Goal: Task Accomplishment & Management: Manage account settings

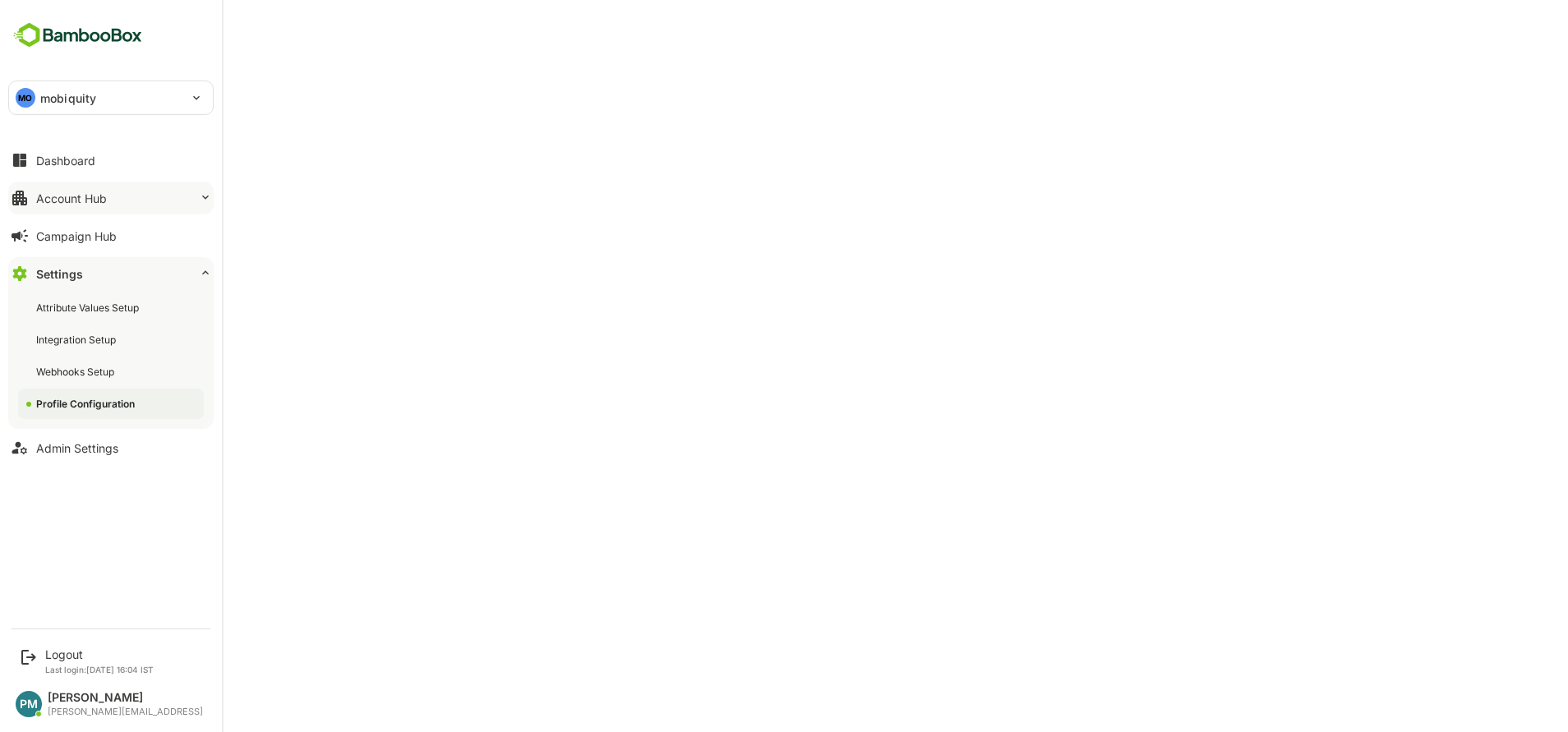
click at [93, 202] on div "Account Hub" at bounding box center [71, 198] width 71 height 14
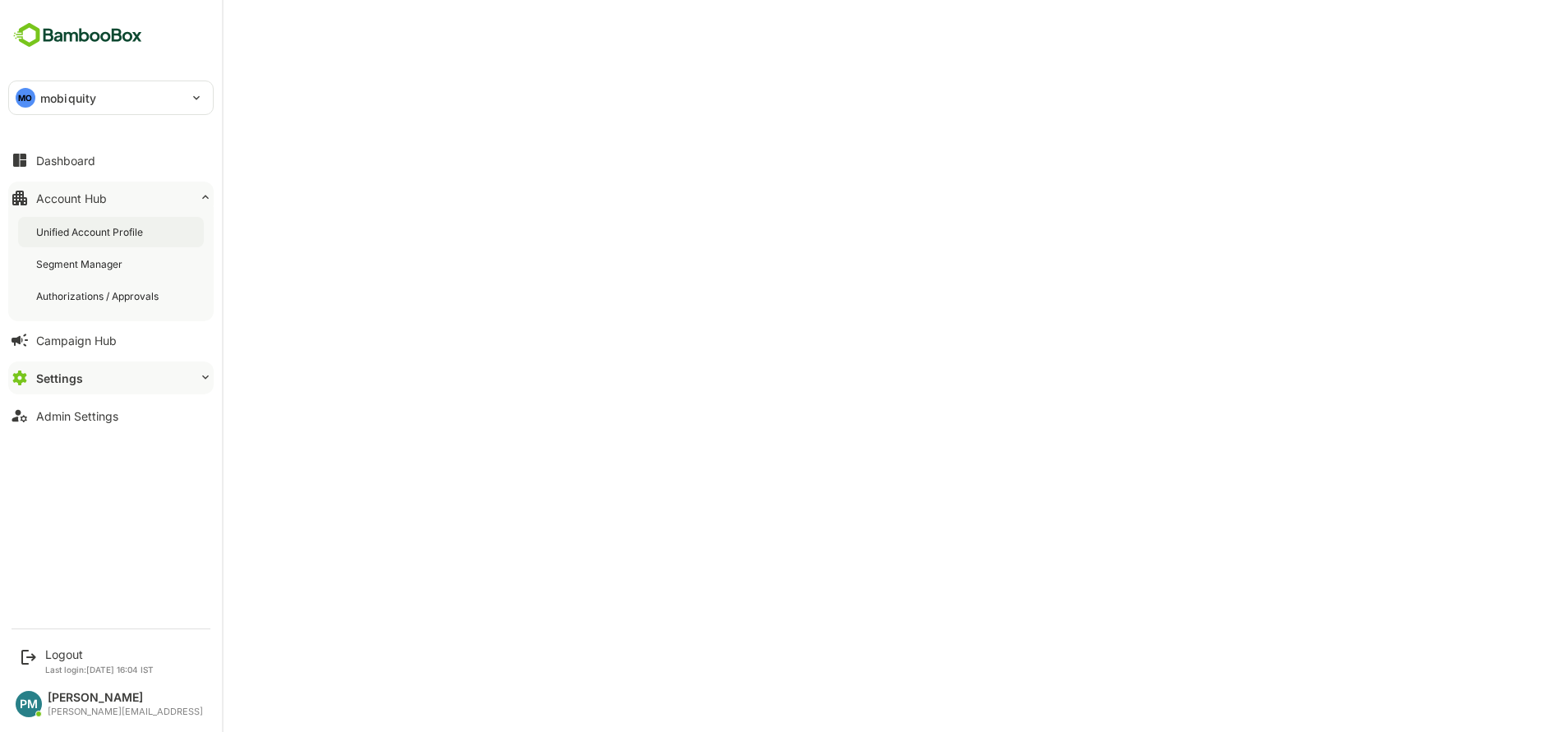
click at [132, 237] on div "Unified Account Profile" at bounding box center [91, 232] width 110 height 14
click at [86, 110] on div "MO mobiquity" at bounding box center [101, 97] width 184 height 32
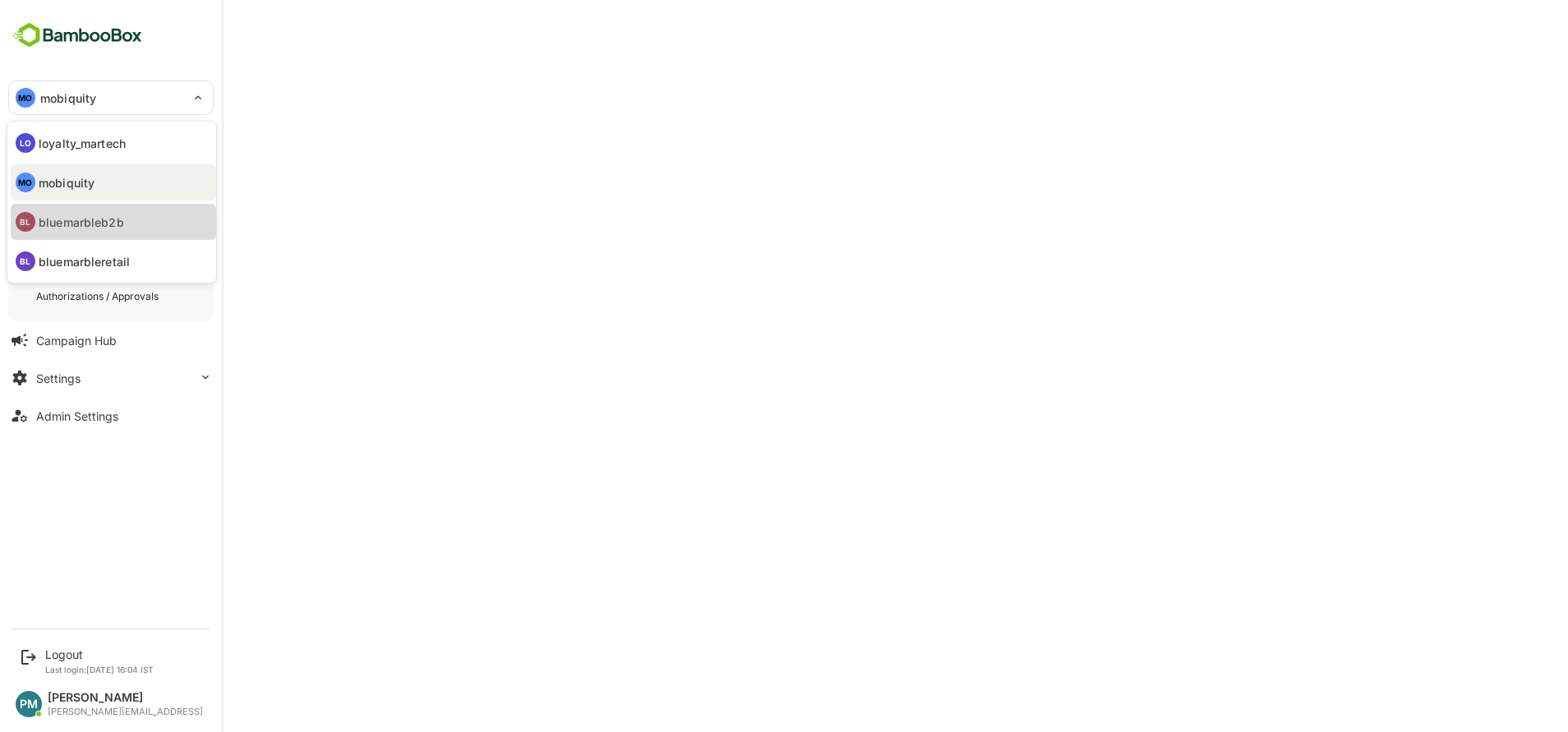
click at [83, 233] on li "BL bluemarbleb2b" at bounding box center [113, 222] width 206 height 36
type input "**********"
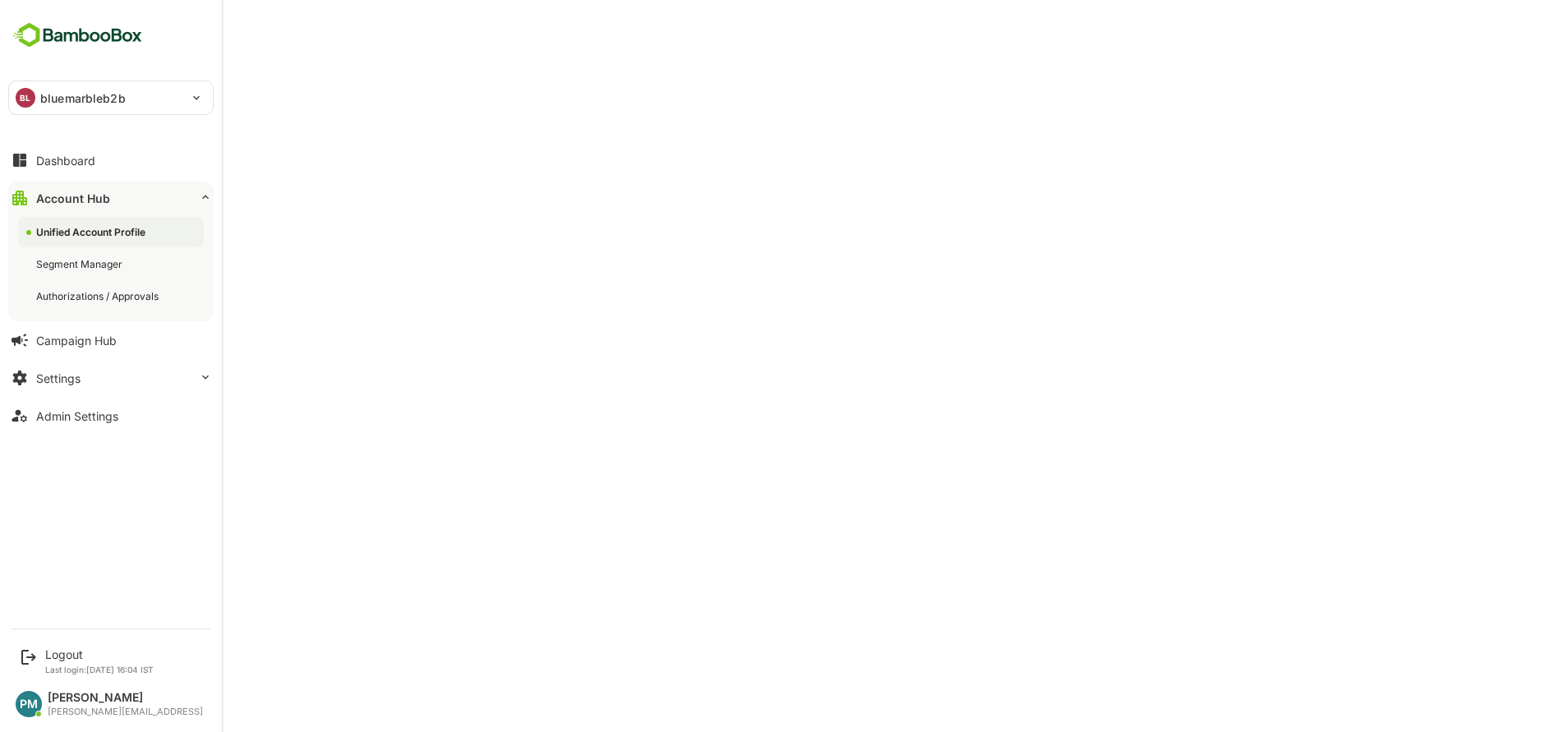
click at [76, 180] on div "Dashboard Account Hub Unified Account Profile Segment Manager Authorizations / …" at bounding box center [111, 288] width 222 height 293
click at [70, 170] on button "Dashboard" at bounding box center [111, 160] width 206 height 32
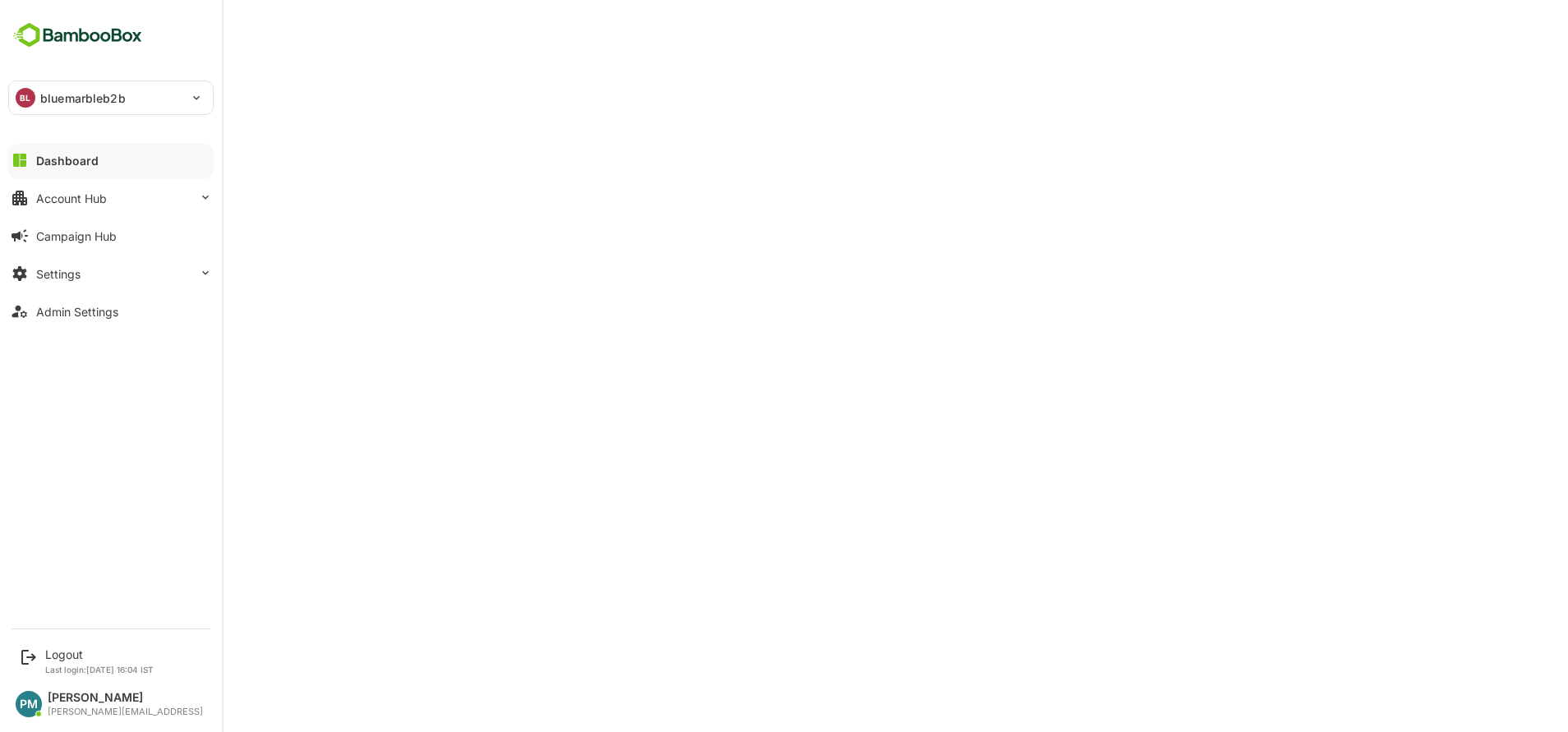
click at [94, 90] on p "bluemarbleb2b" at bounding box center [82, 98] width 86 height 17
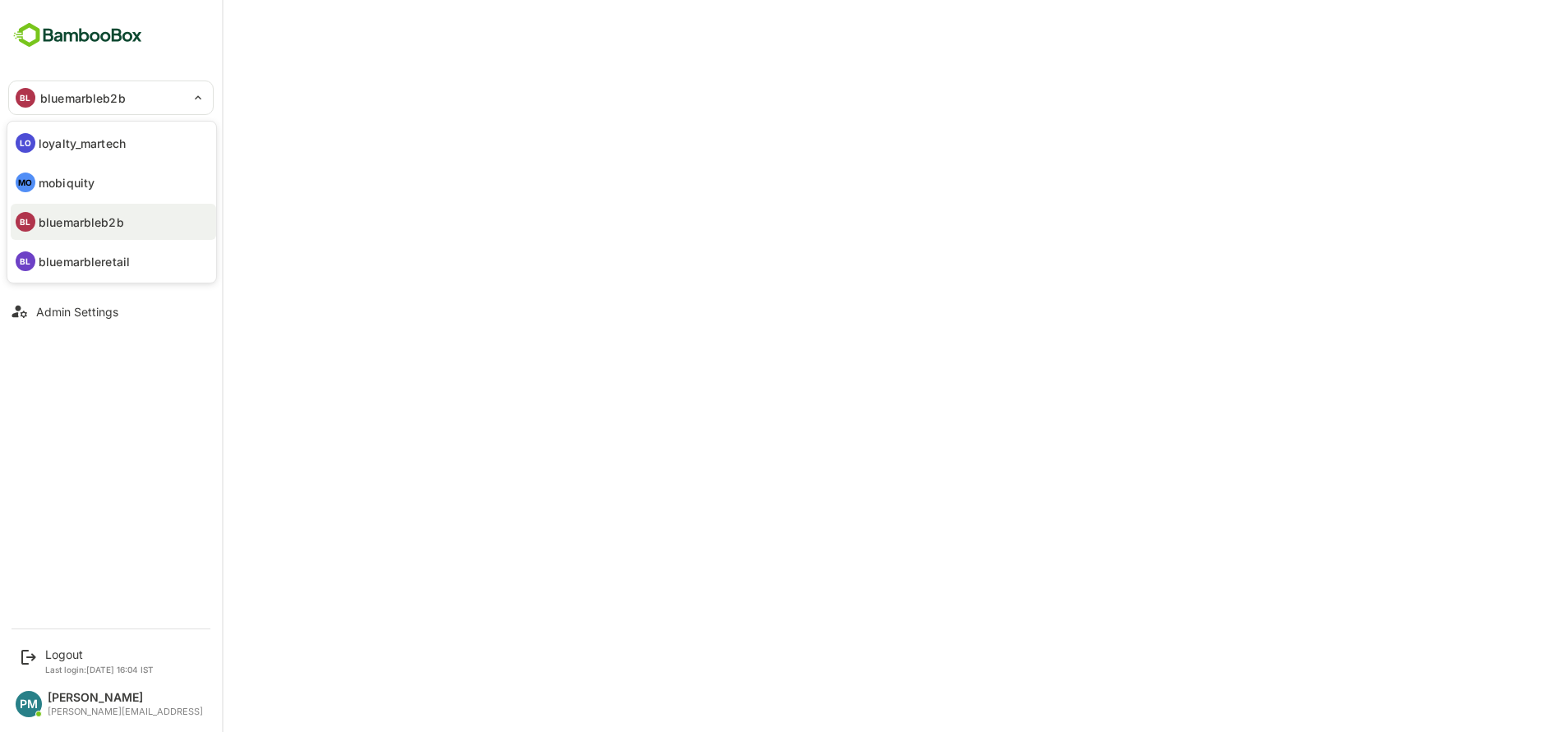
click at [62, 650] on div at bounding box center [784, 366] width 1568 height 732
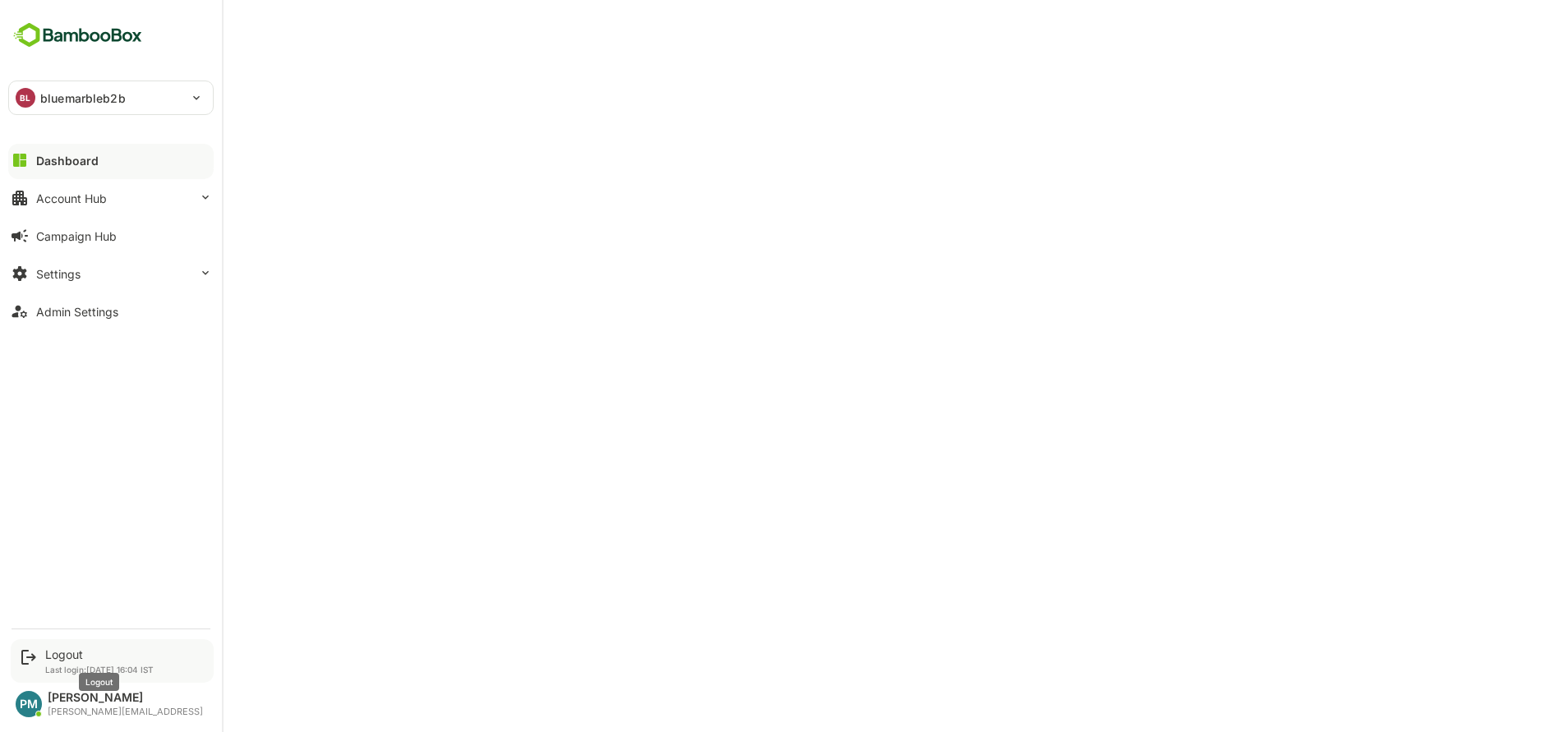
click at [55, 650] on div "Logout" at bounding box center [99, 655] width 108 height 14
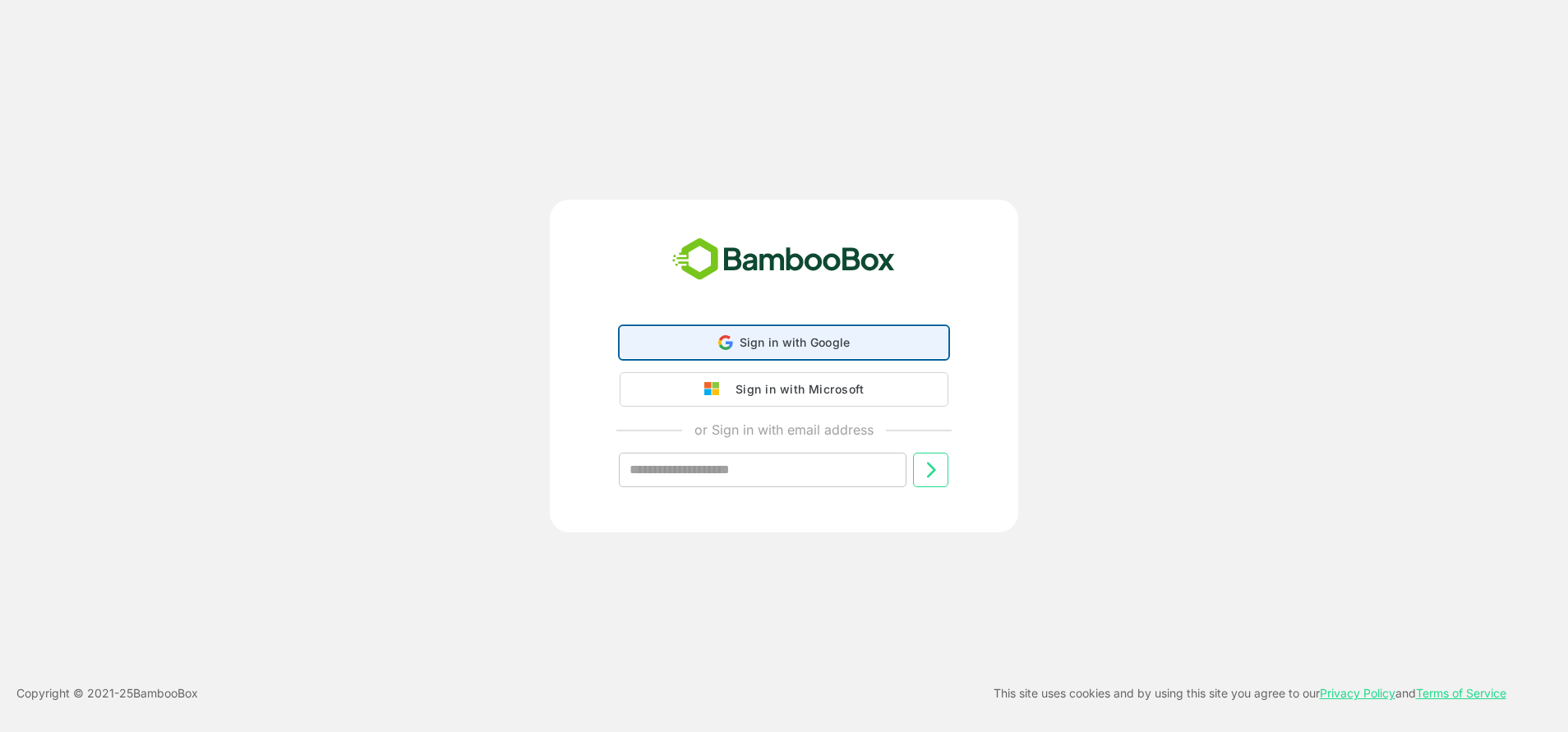
click at [815, 343] on span "Sign in with Google" at bounding box center [794, 342] width 111 height 14
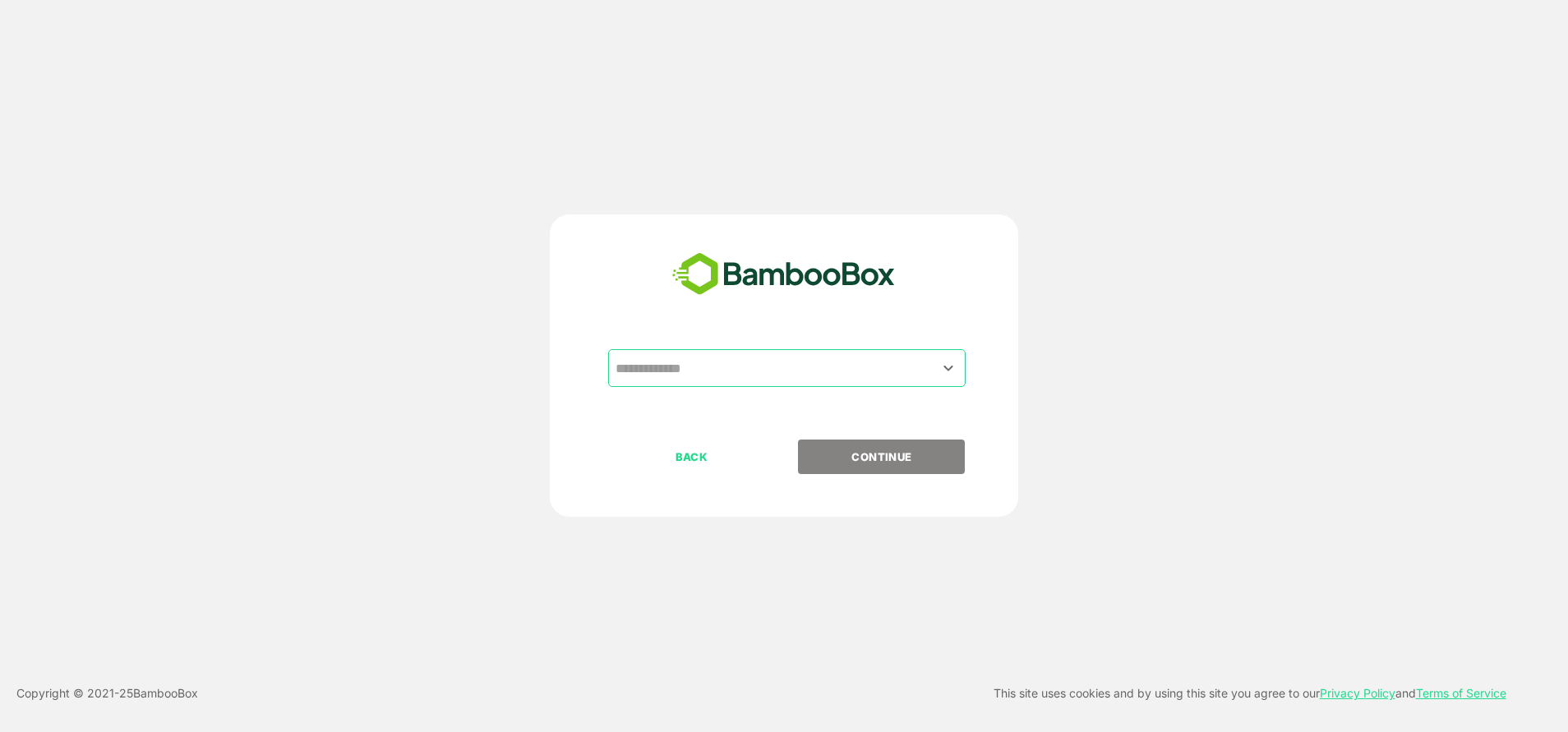
click at [764, 376] on input "text" at bounding box center [786, 368] width 351 height 32
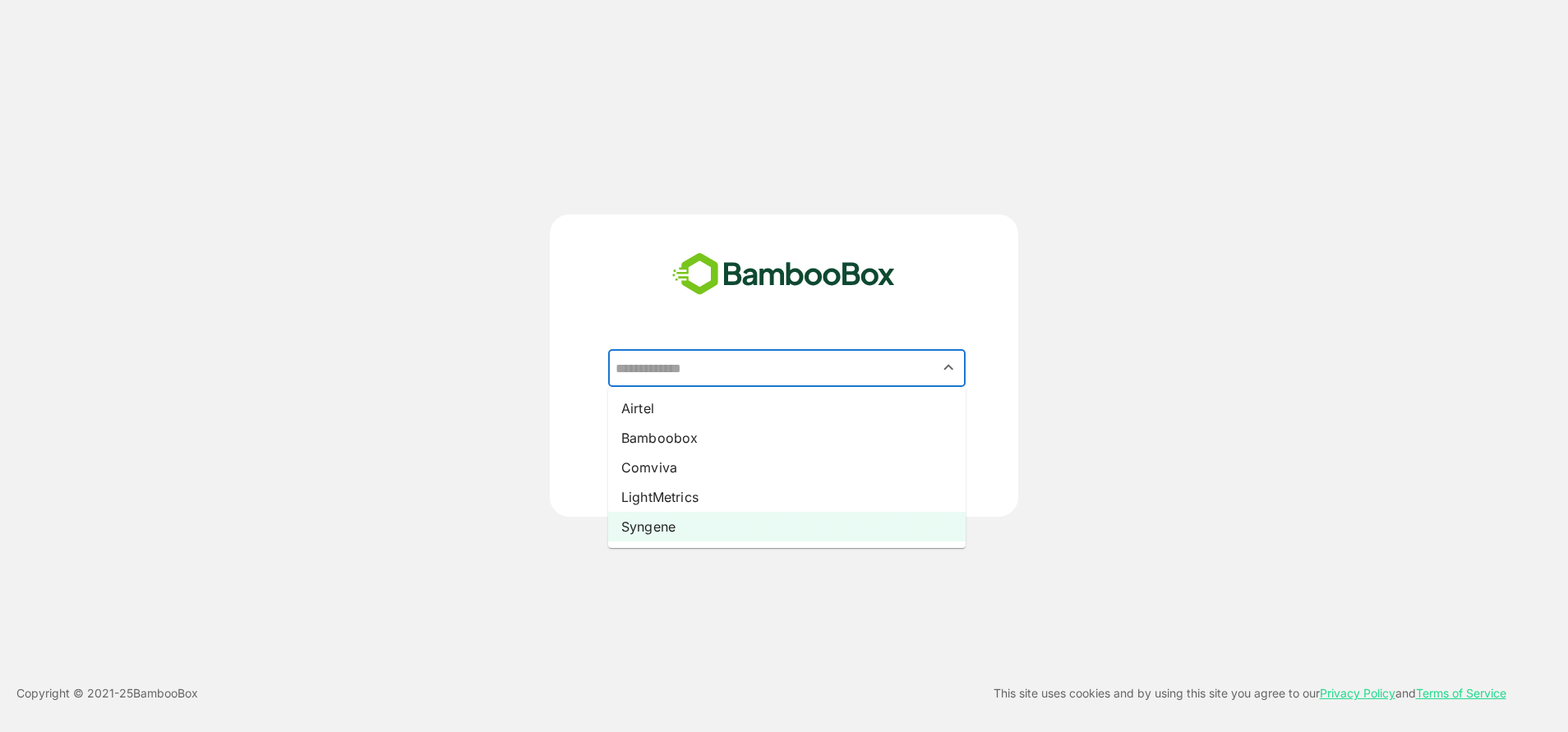
click at [658, 530] on li "Syngene" at bounding box center [786, 527] width 357 height 30
type input "*******"
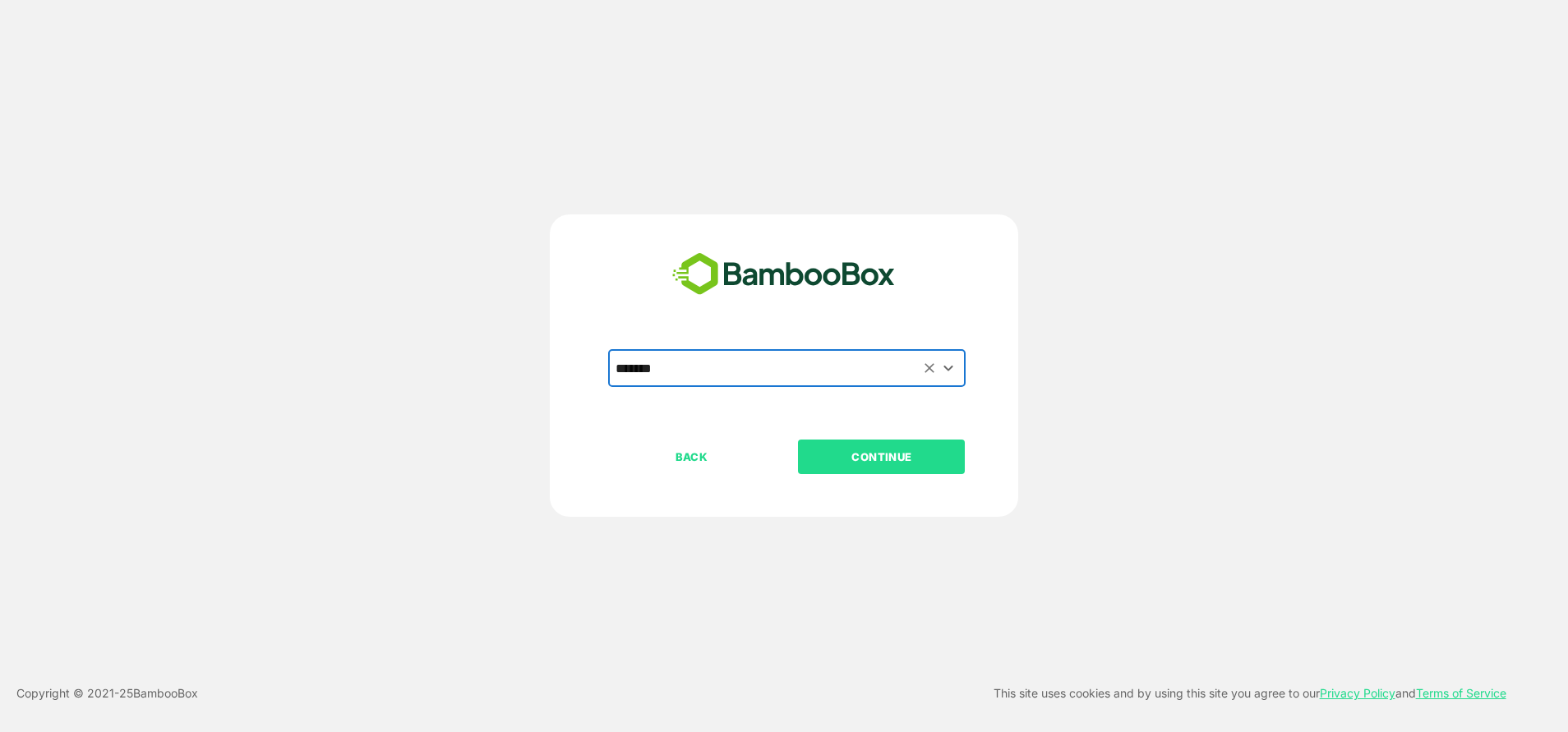
click at [923, 464] on p "CONTINUE" at bounding box center [881, 457] width 164 height 18
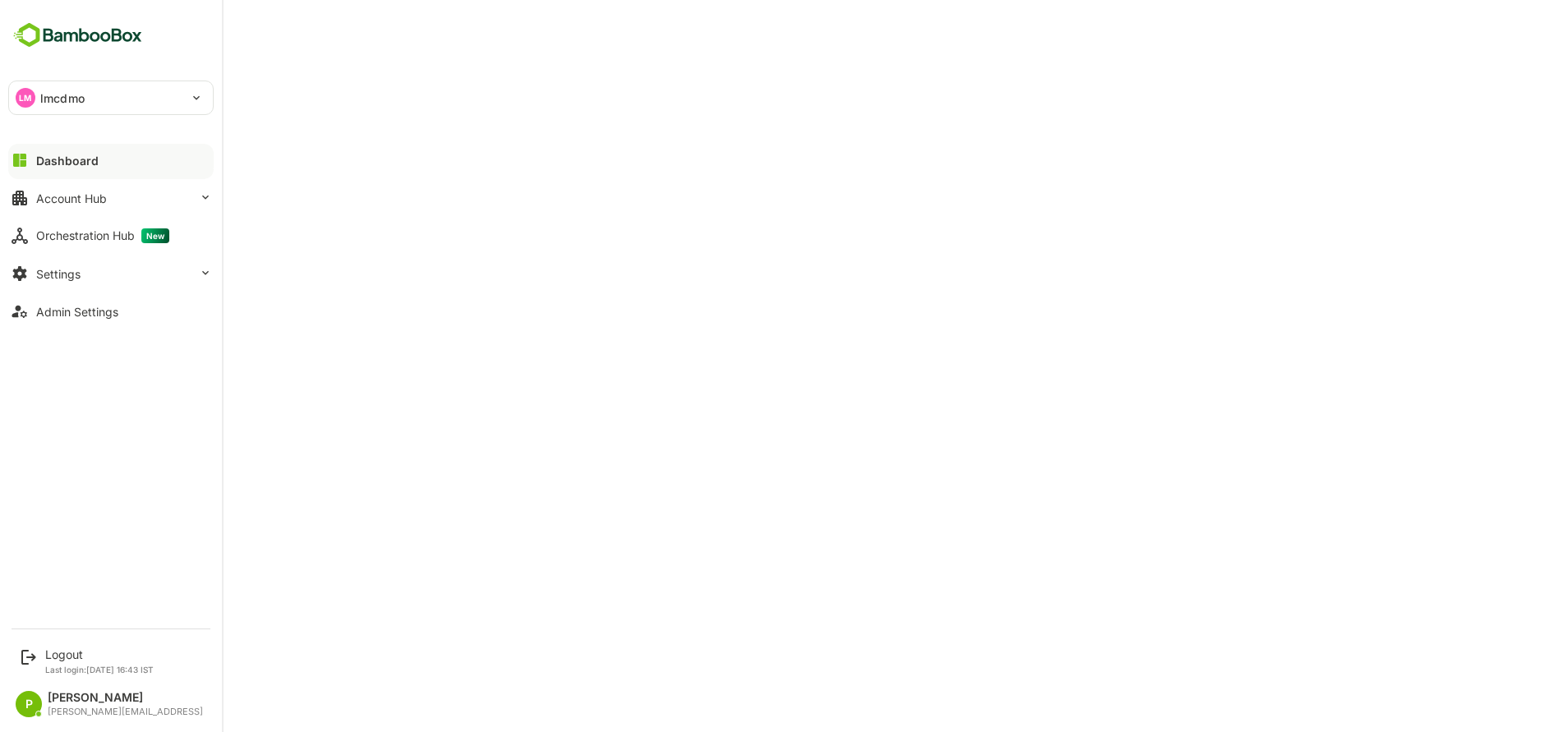
click at [113, 86] on div "LM lmcdmo" at bounding box center [101, 97] width 184 height 32
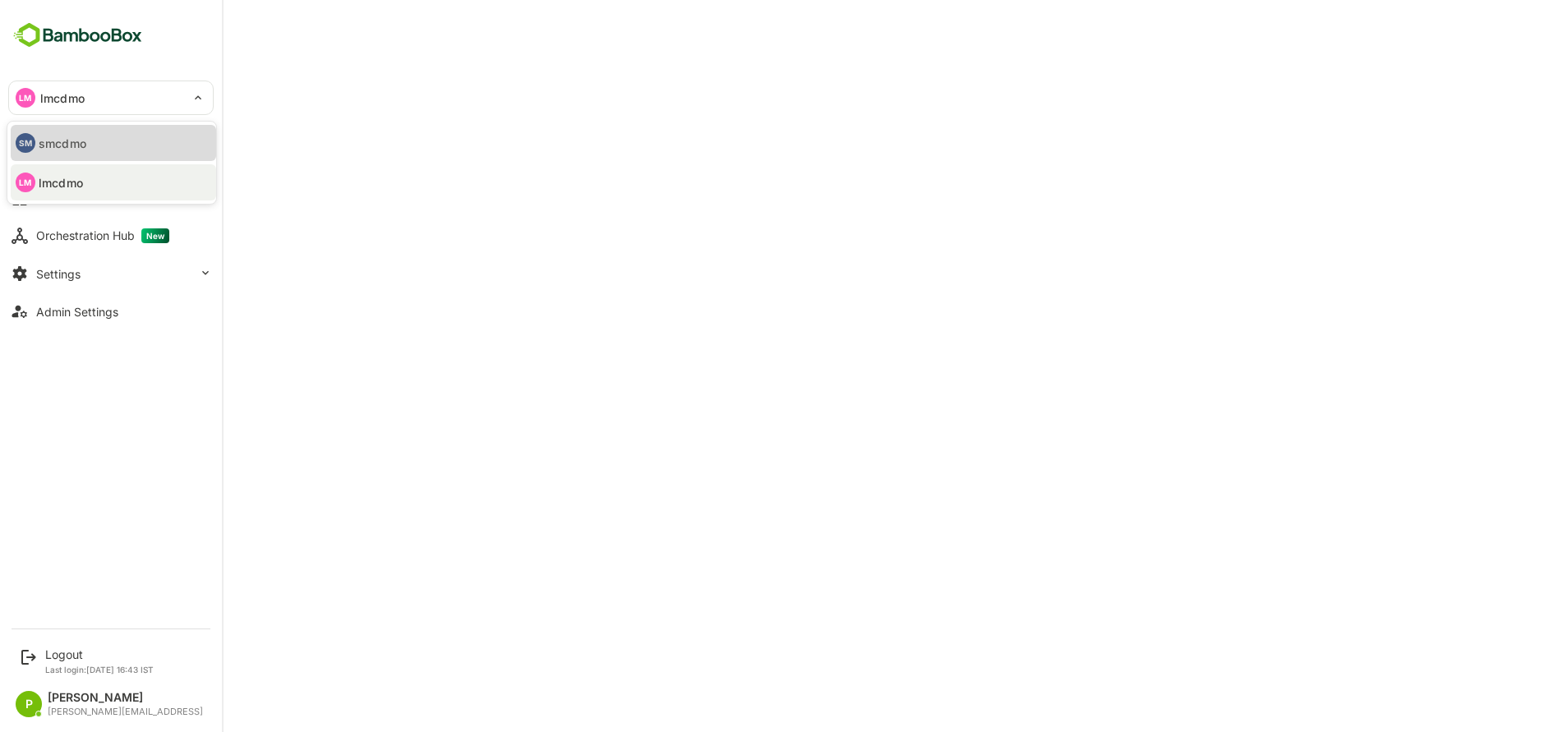
click at [96, 145] on li "SM smcdmo" at bounding box center [113, 142] width 206 height 36
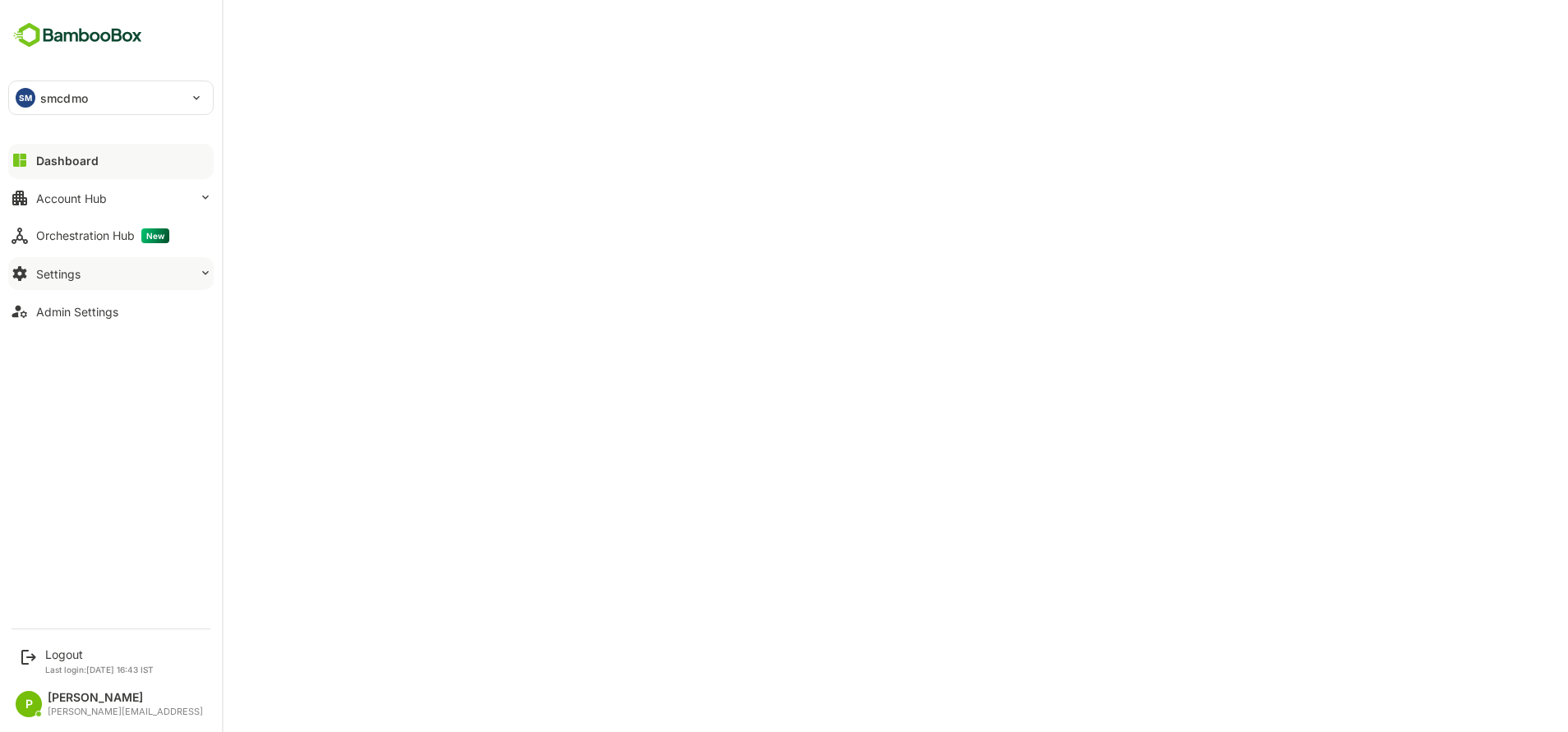
click at [102, 272] on button "Settings" at bounding box center [111, 273] width 206 height 32
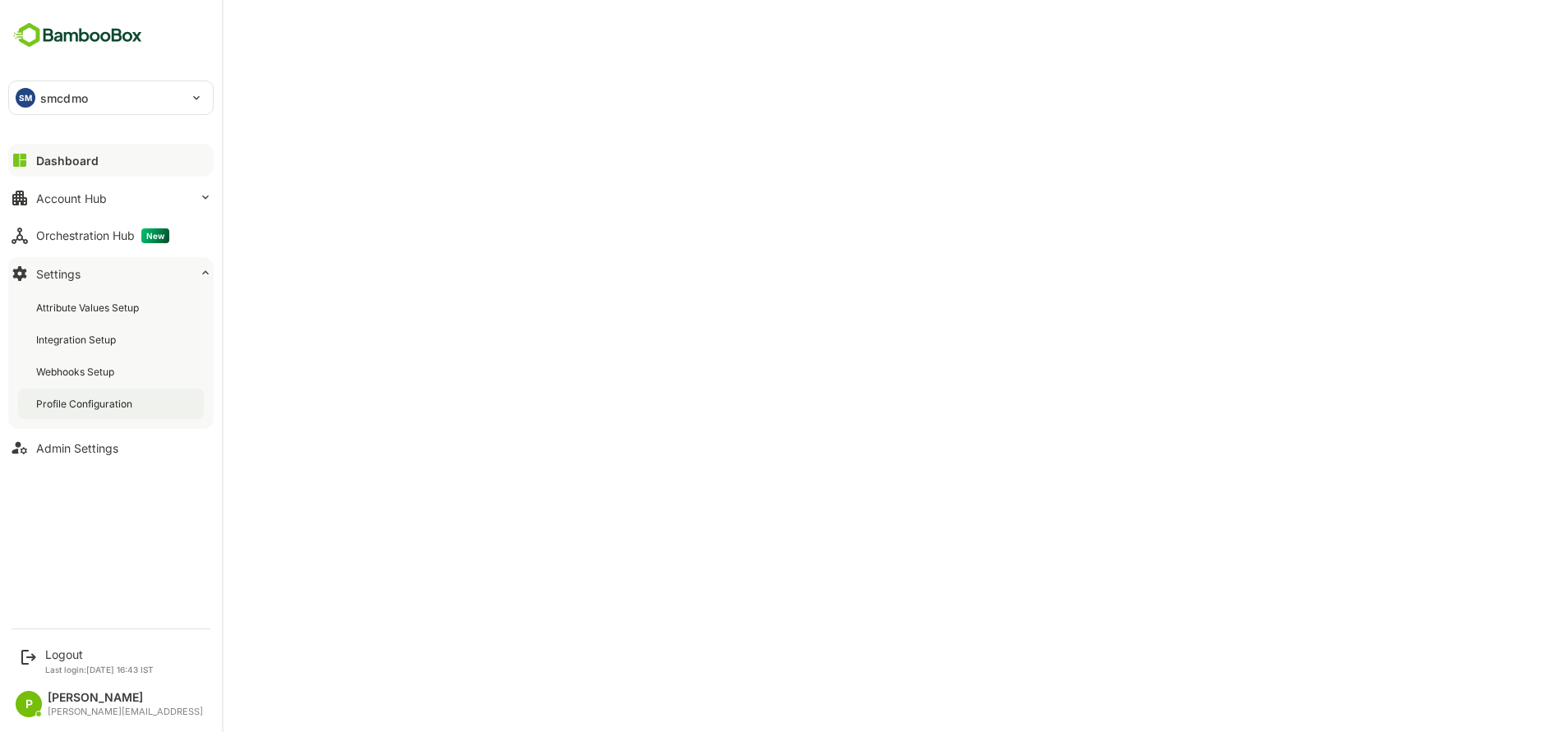
click at [98, 389] on div "Profile Configuration" at bounding box center [111, 404] width 186 height 31
